Goal: Information Seeking & Learning: Learn about a topic

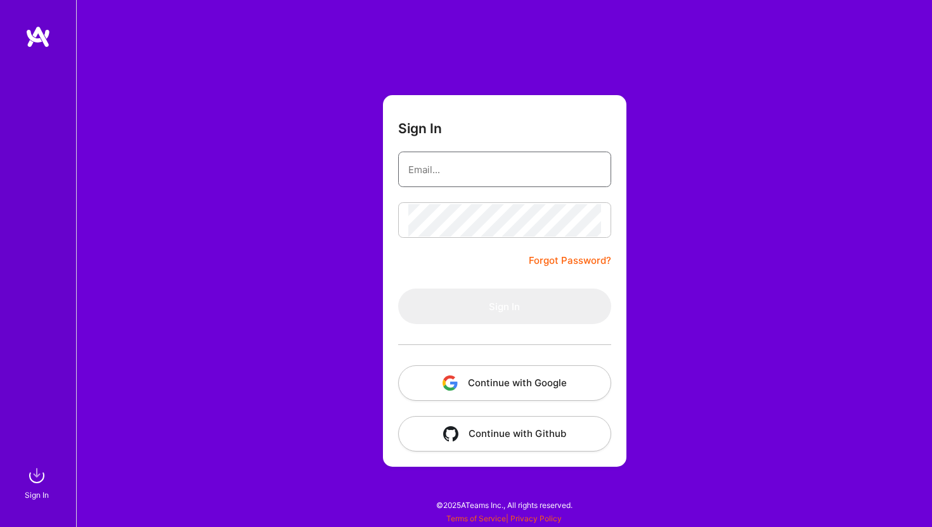
type input "[EMAIL_ADDRESS][DOMAIN_NAME]"
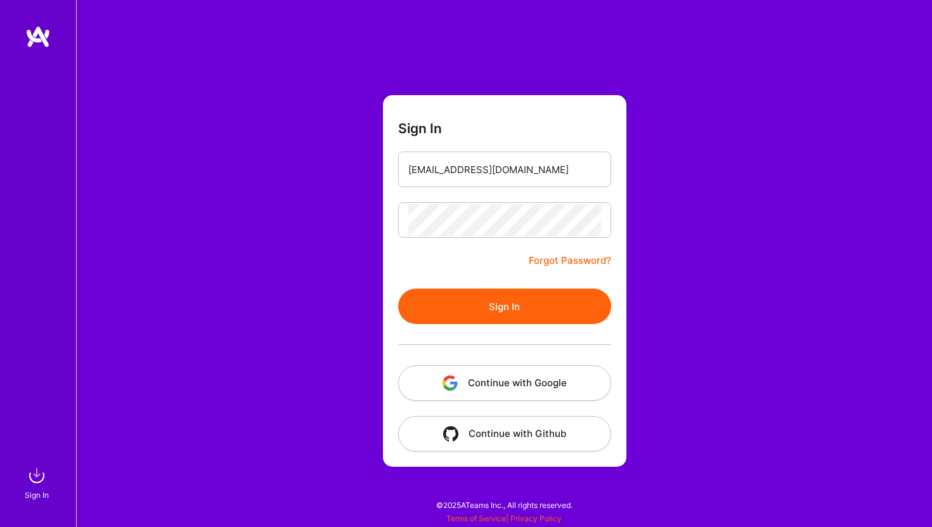
click at [518, 304] on button "Sign In" at bounding box center [504, 306] width 213 height 36
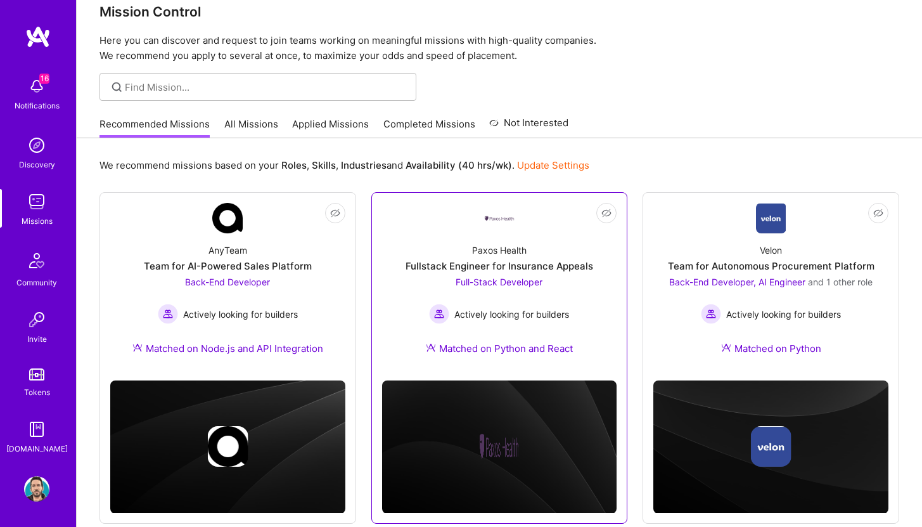
scroll to position [27, 0]
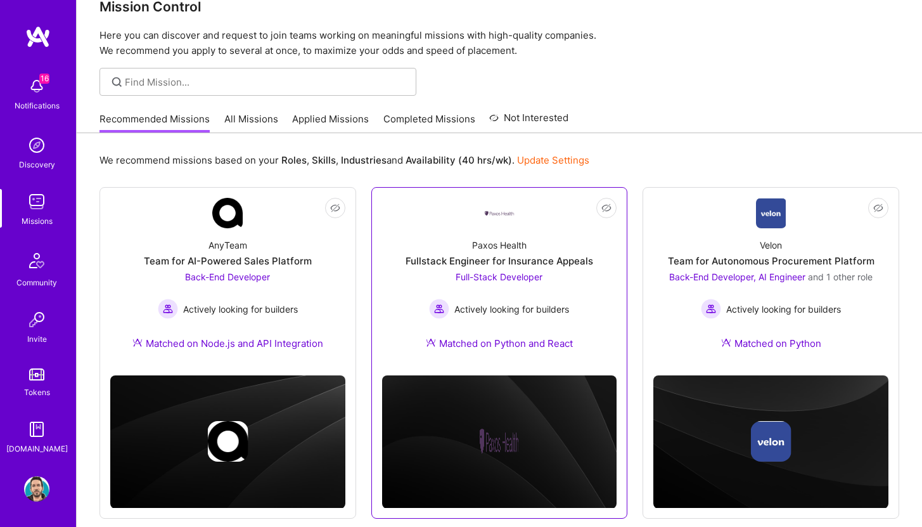
click at [569, 241] on div "Paxos Health Fullstack Engineer for Insurance Appeals Full-Stack Developer Acti…" at bounding box center [499, 296] width 235 height 137
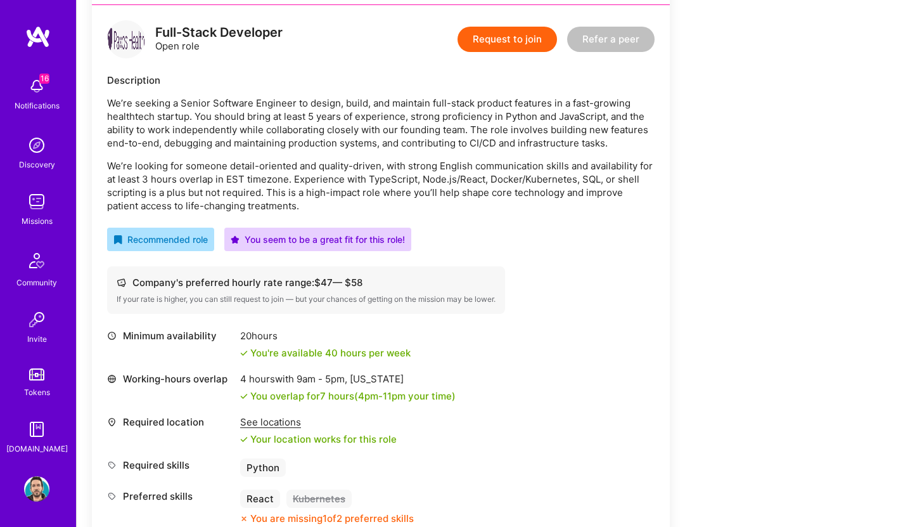
scroll to position [325, 0]
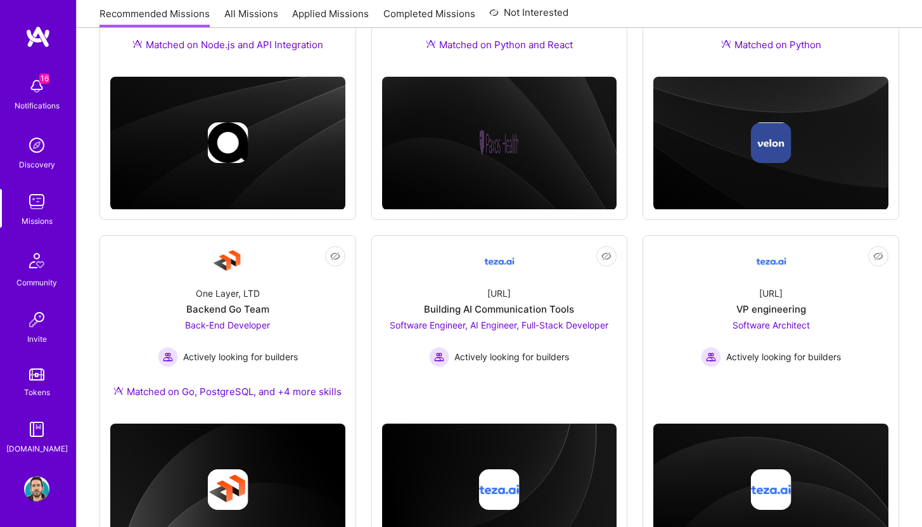
scroll to position [27, 0]
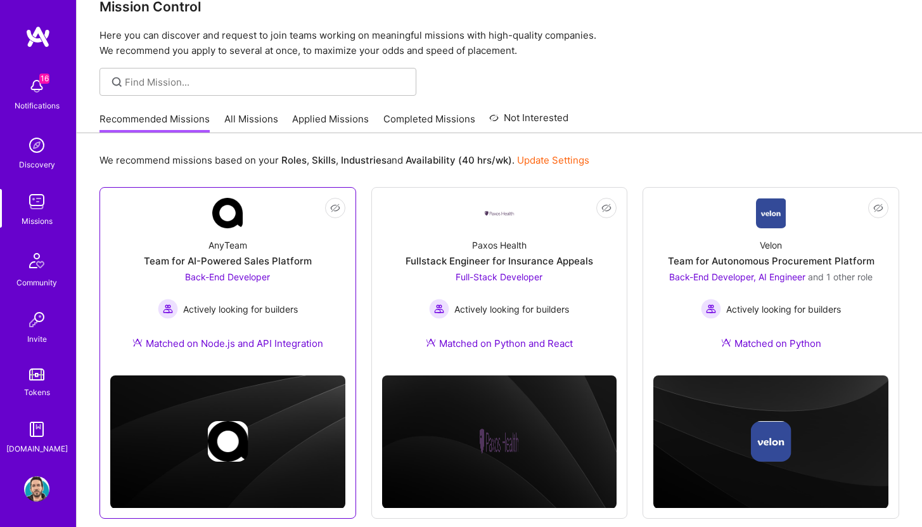
click at [302, 254] on div "AnyTeam Team for AI-Powered Sales Platform Back-End Developer Actively looking …" at bounding box center [227, 296] width 235 height 137
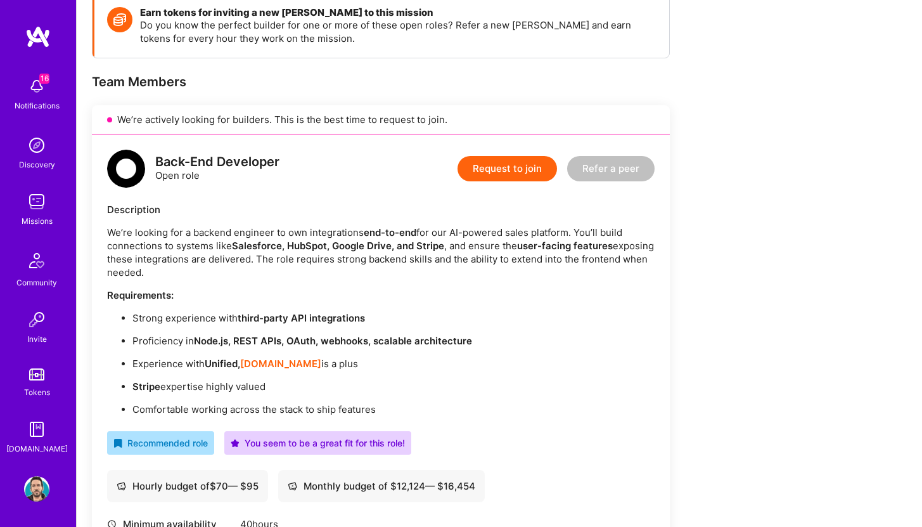
scroll to position [147, 0]
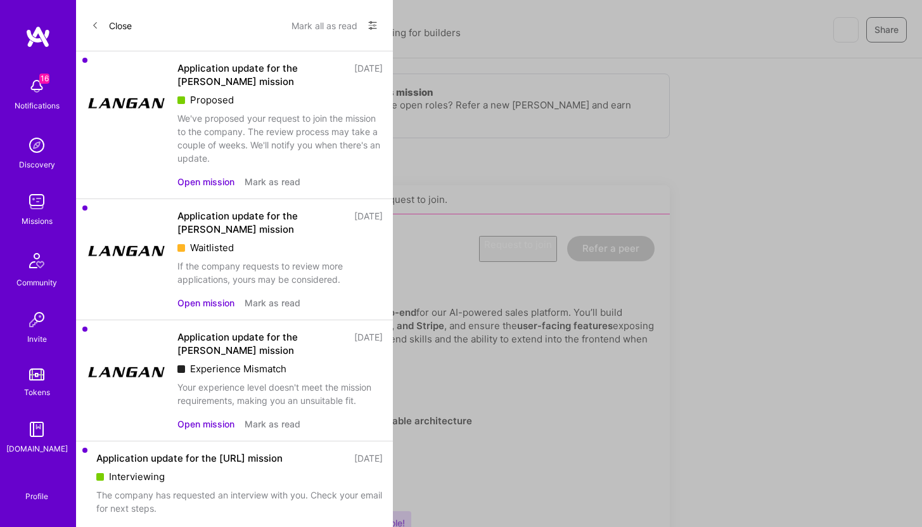
scroll to position [27, 0]
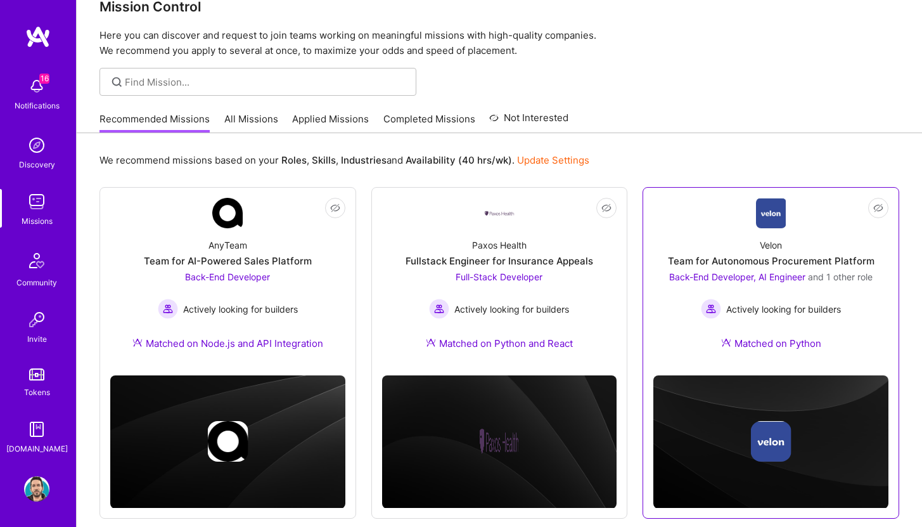
click at [704, 243] on div "Velon Team for Autonomous Procurement Platform Back-End Developer, AI Engineer …" at bounding box center [771, 296] width 235 height 137
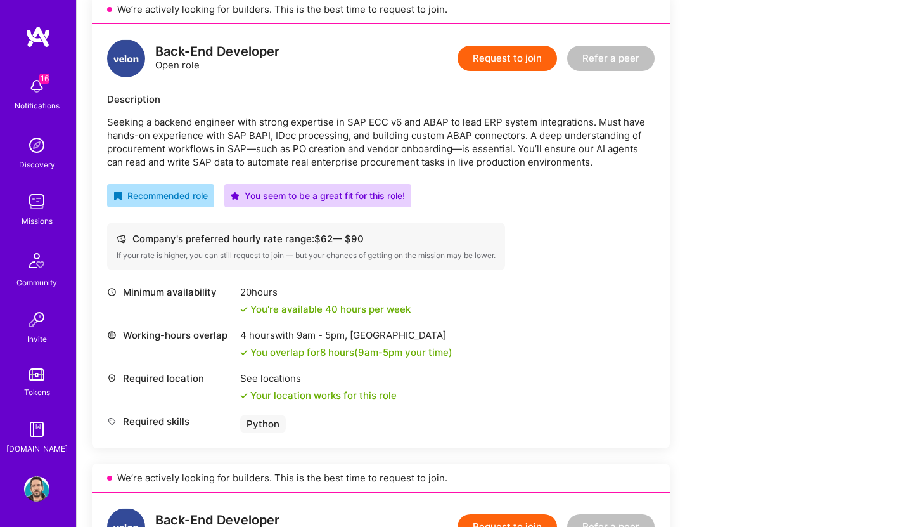
scroll to position [319, 0]
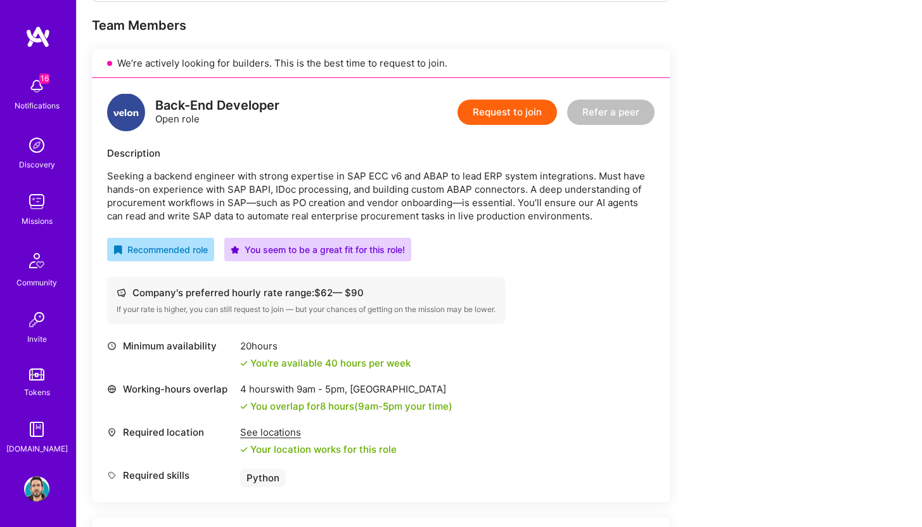
scroll to position [269, 0]
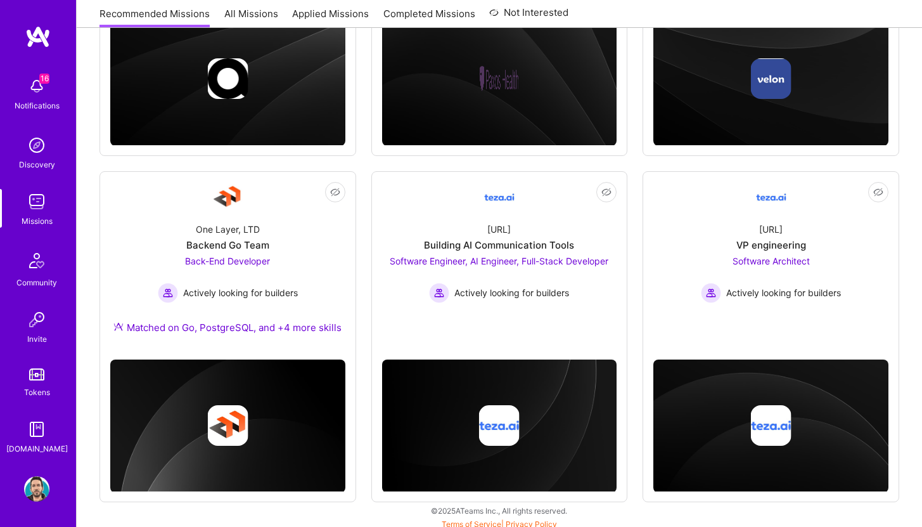
scroll to position [395, 0]
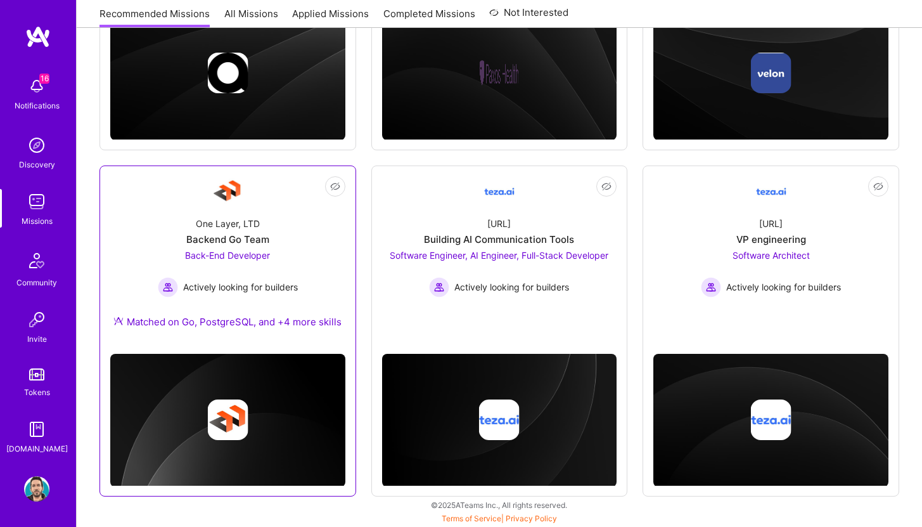
click at [335, 257] on div "One Layer, LTD Backend Go Team Back-End Developer Actively looking for builders…" at bounding box center [227, 275] width 235 height 137
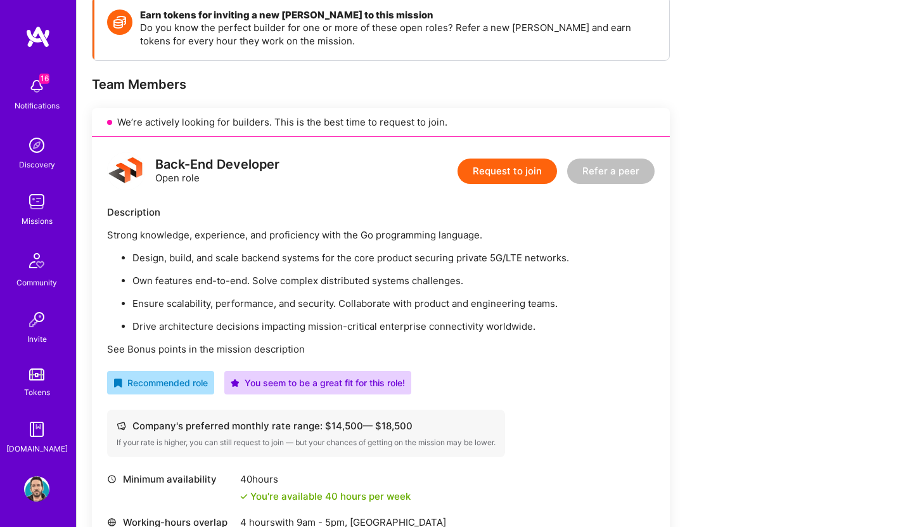
scroll to position [190, 0]
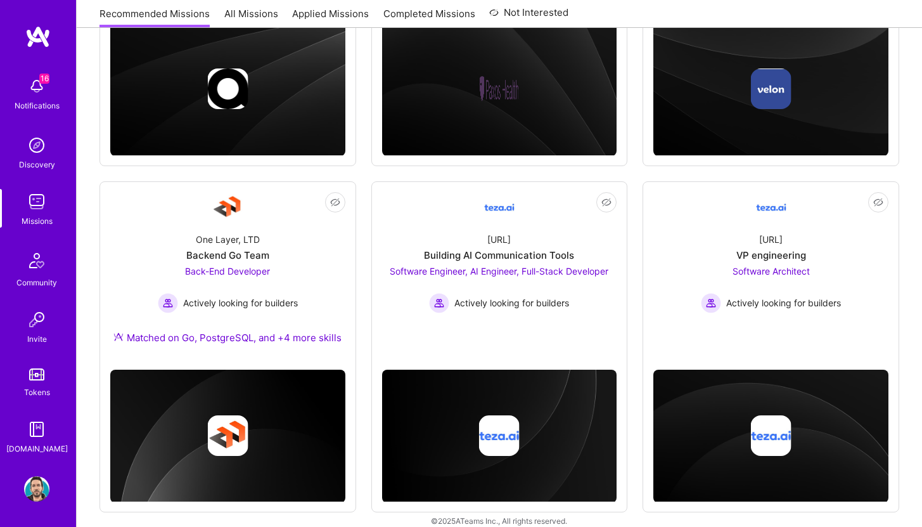
scroll to position [395, 0]
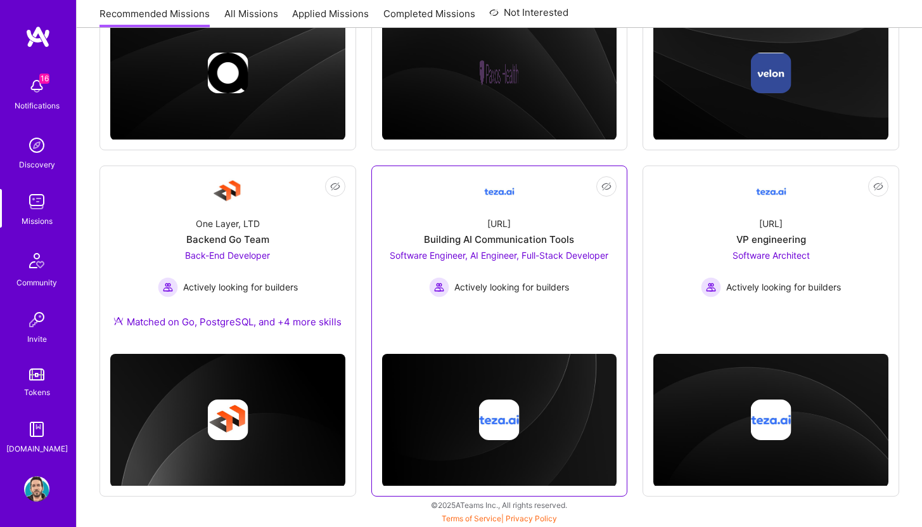
click at [577, 318] on link "Not Interested [URL] Building AI Communication Tools Software Engineer, AI Engi…" at bounding box center [499, 251] width 235 height 150
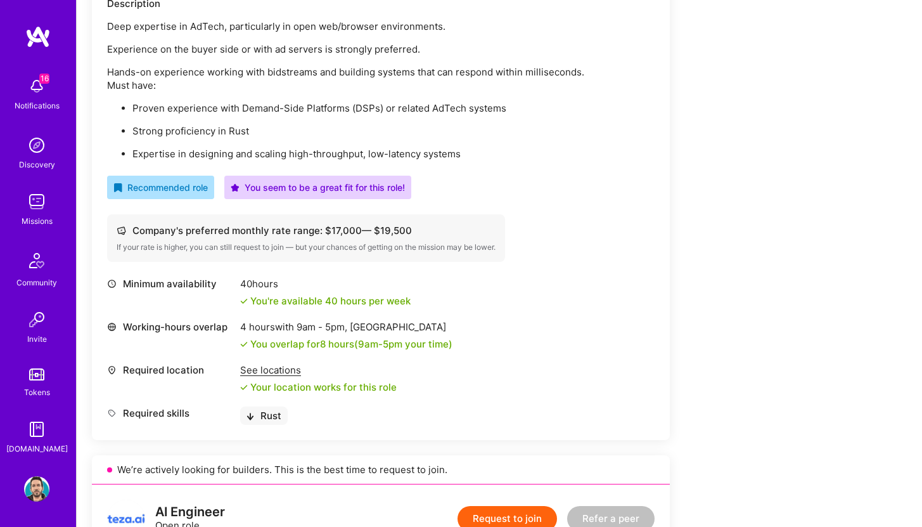
scroll to position [400, 0]
